Goal: Task Accomplishment & Management: Manage account settings

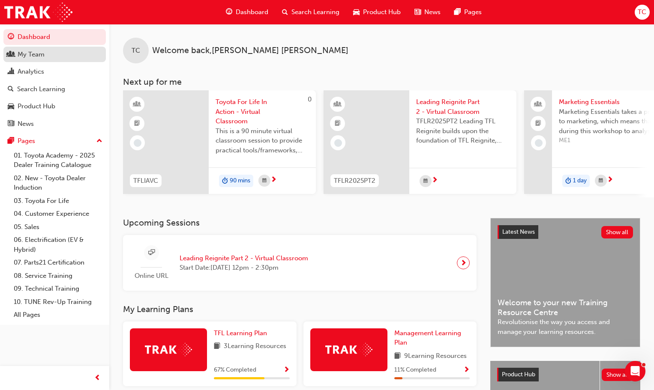
click at [28, 54] on div "My Team" at bounding box center [31, 55] width 27 height 10
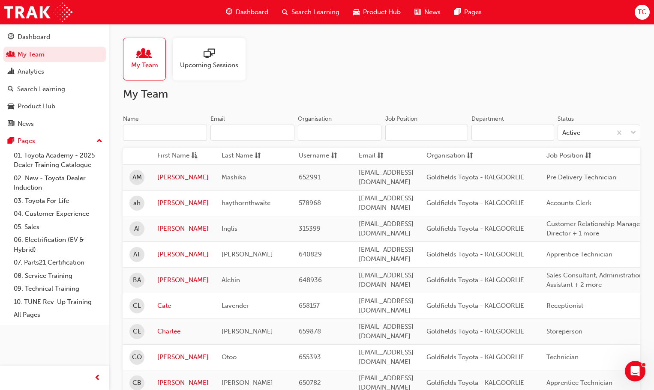
click at [209, 60] on span "sessionType_ONLINE_URL-icon" at bounding box center [209, 54] width 11 height 12
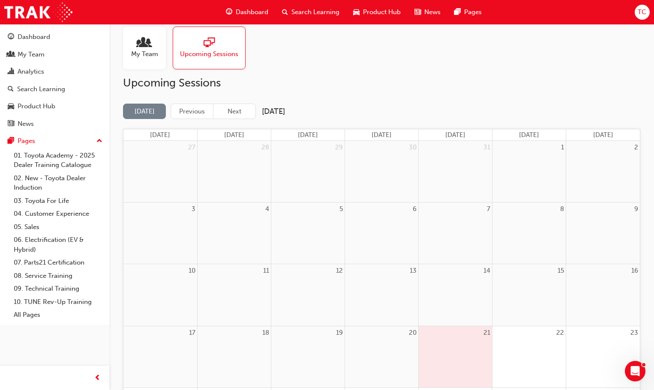
scroll to position [3, 0]
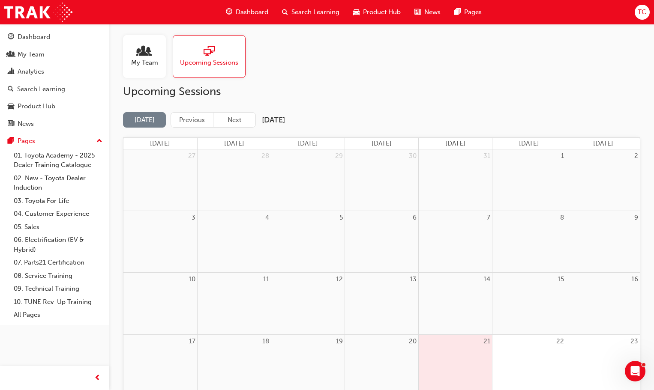
click at [300, 11] on span "Search Learning" at bounding box center [315, 12] width 48 height 10
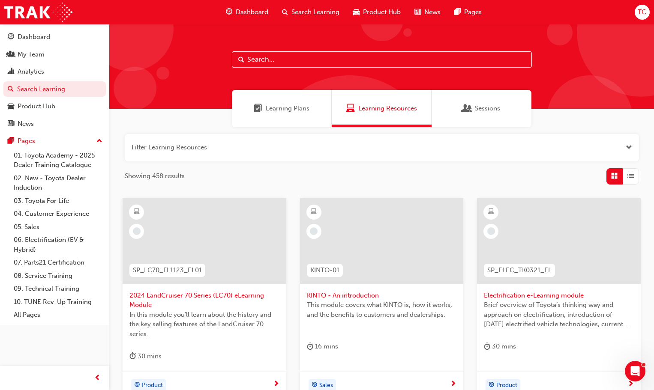
click at [266, 58] on input "text" at bounding box center [382, 59] width 300 height 16
type input "toyota for life in action"
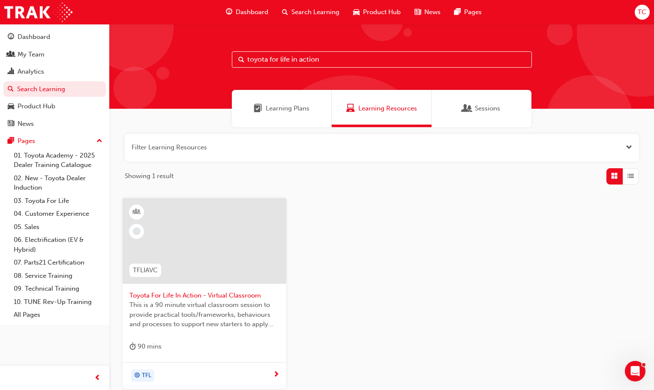
click at [216, 291] on span "Toyota For Life In Action - Virtual Classroom" at bounding box center [204, 296] width 150 height 10
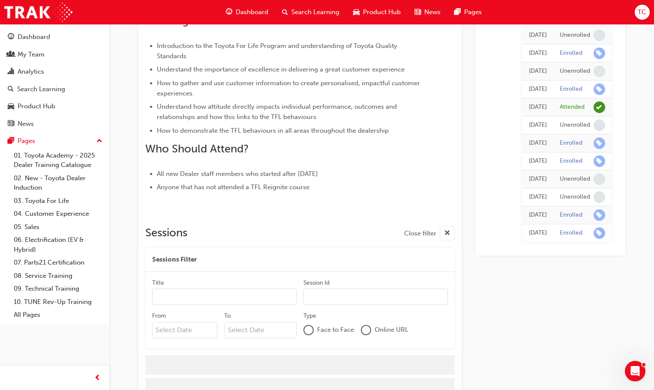
scroll to position [338, 0]
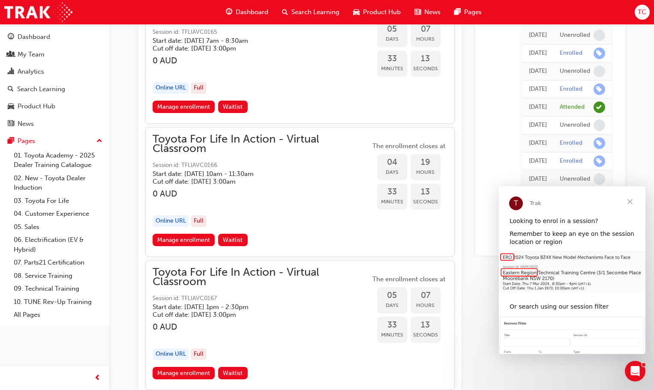
scroll to position [1561, 0]
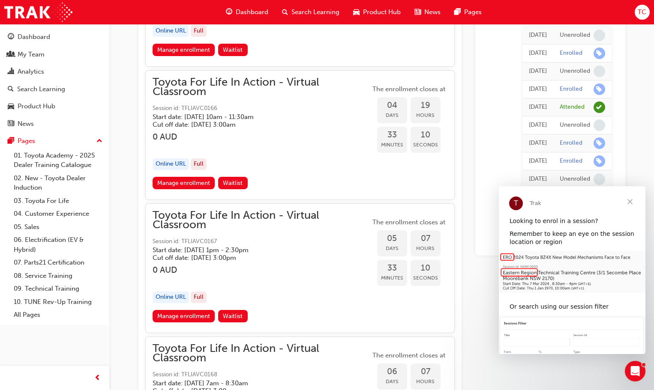
click at [631, 201] on span "Close" at bounding box center [630, 201] width 31 height 31
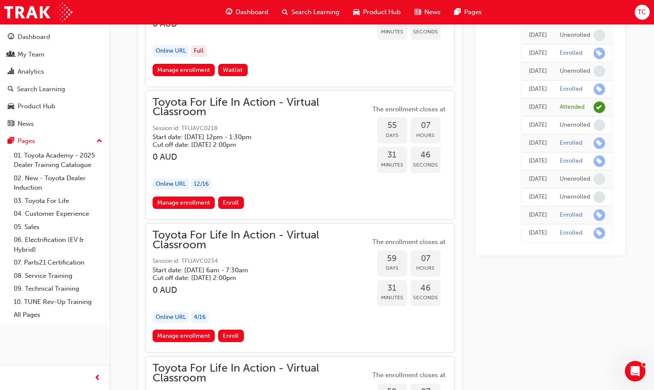
scroll to position [9697, 0]
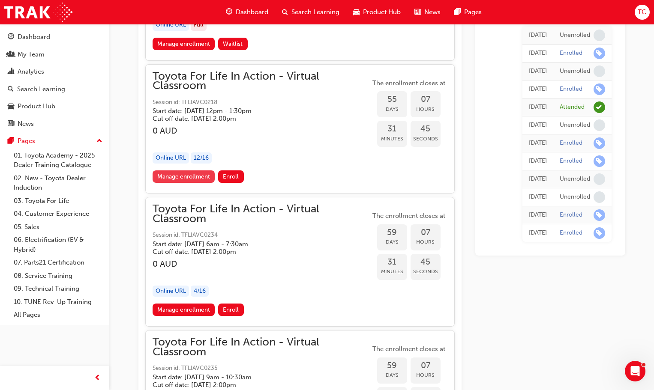
click at [204, 179] on link "Manage enrollment" at bounding box center [184, 177] width 63 height 12
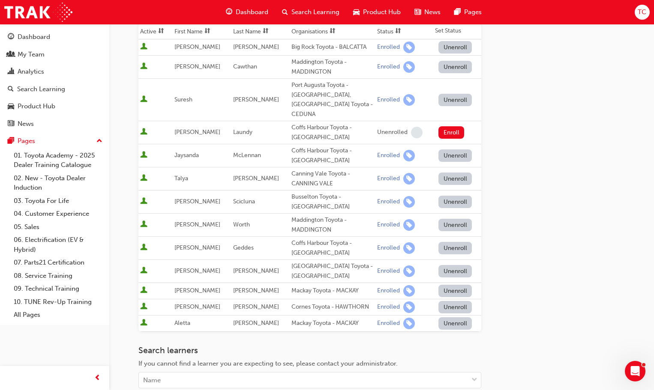
scroll to position [141, 0]
click at [193, 250] on body "Your version of Internet Explorer is outdated and not supported. Please upgrade…" at bounding box center [327, 54] width 654 height 390
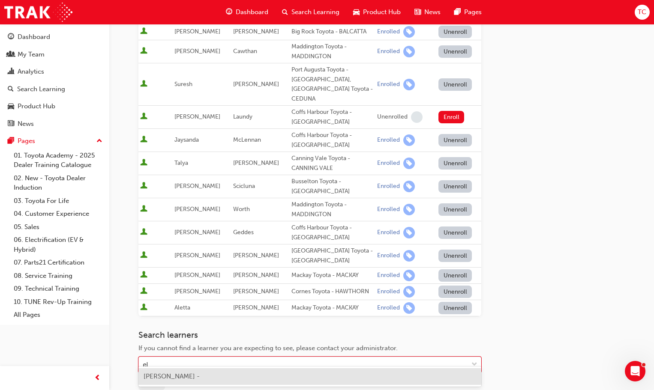
type input "elv"
click at [195, 375] on span "[PERSON_NAME] - Goldfields Toyota - KALGOORLIE" at bounding box center [222, 377] width 156 height 8
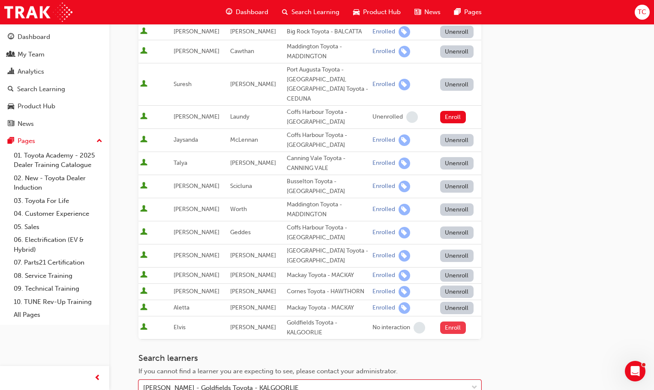
click at [449, 322] on button "Enroll" at bounding box center [453, 328] width 26 height 12
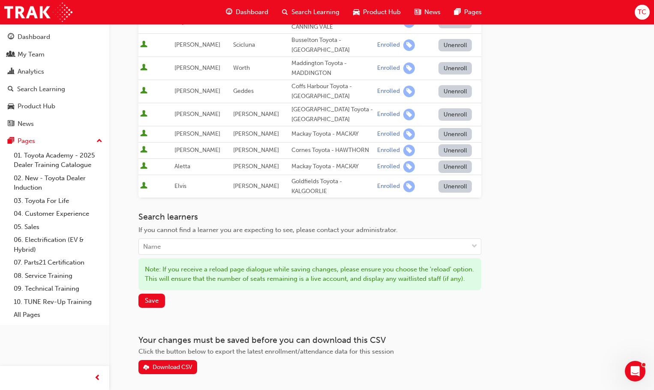
scroll to position [297, 0]
click at [154, 299] on span "Save" at bounding box center [152, 300] width 14 height 8
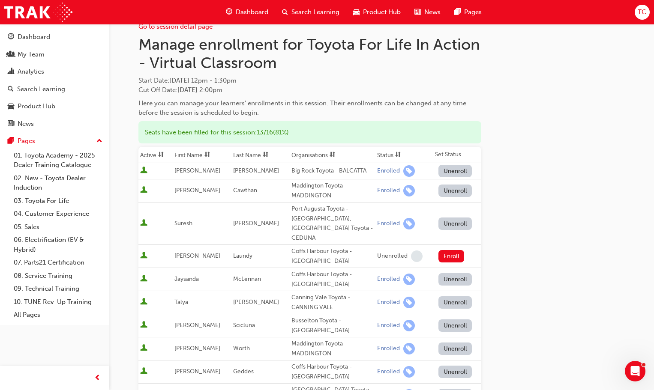
scroll to position [0, 0]
